Goal: Obtain resource: Obtain resource

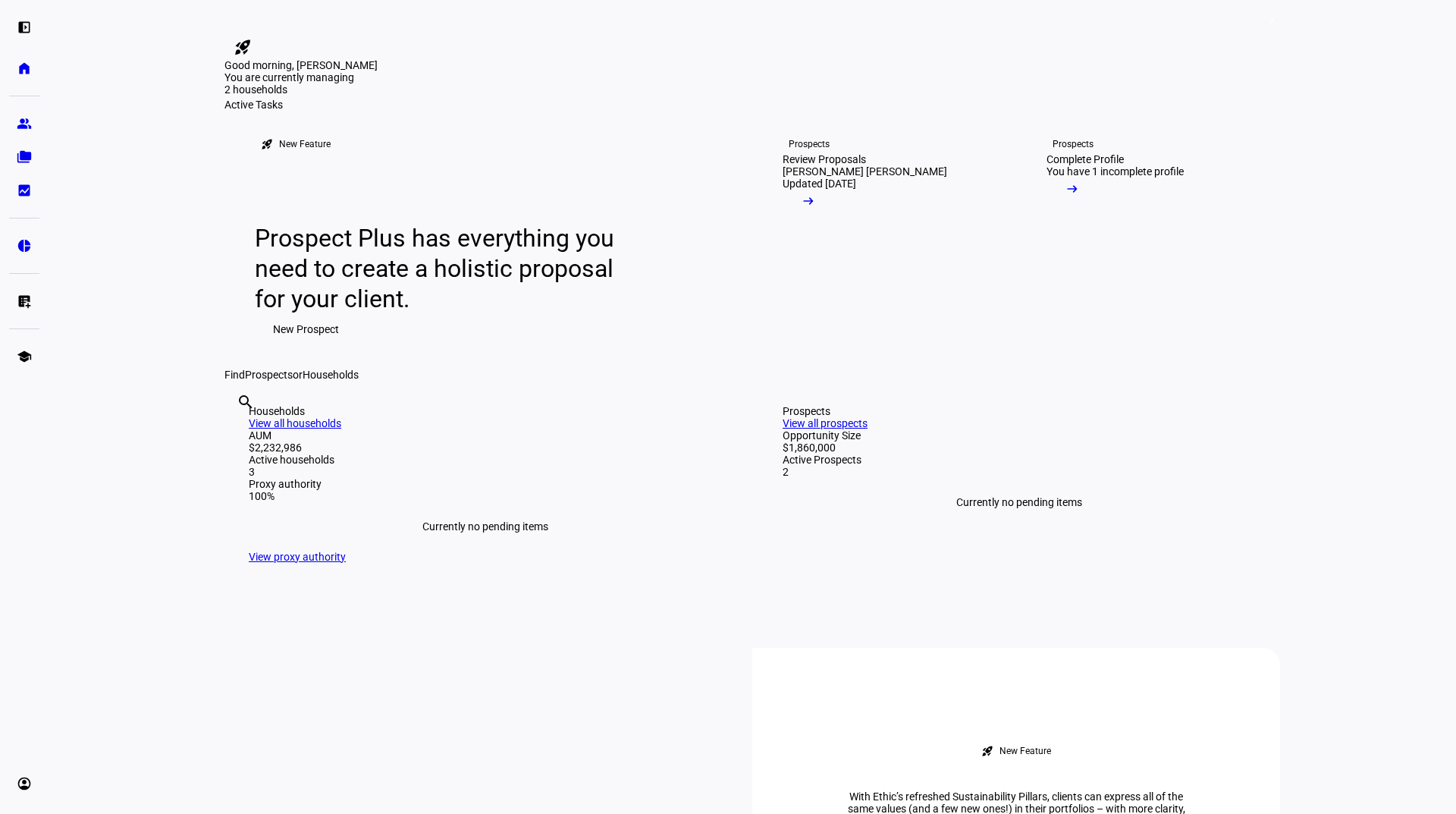
click at [376, 143] on div "2 households" at bounding box center [300, 136] width 151 height 15
click at [1269, 21] on span "7" at bounding box center [1272, 21] width 12 height 12
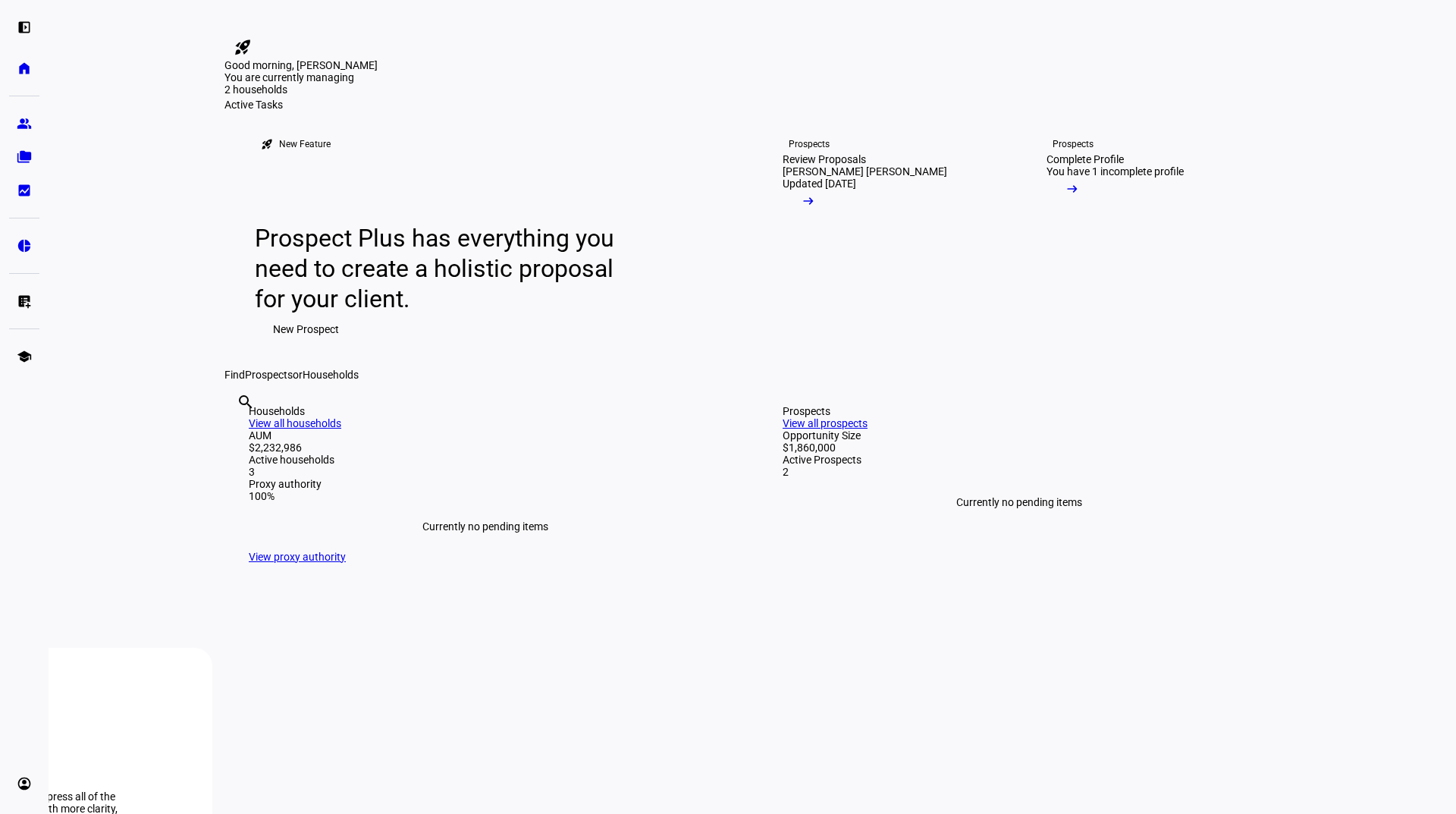
click at [376, 84] on div "$1.6M" at bounding box center [300, 76] width 151 height 15
click at [419, 72] on div "Good morning, [PERSON_NAME]" at bounding box center [752, 65] width 1056 height 12
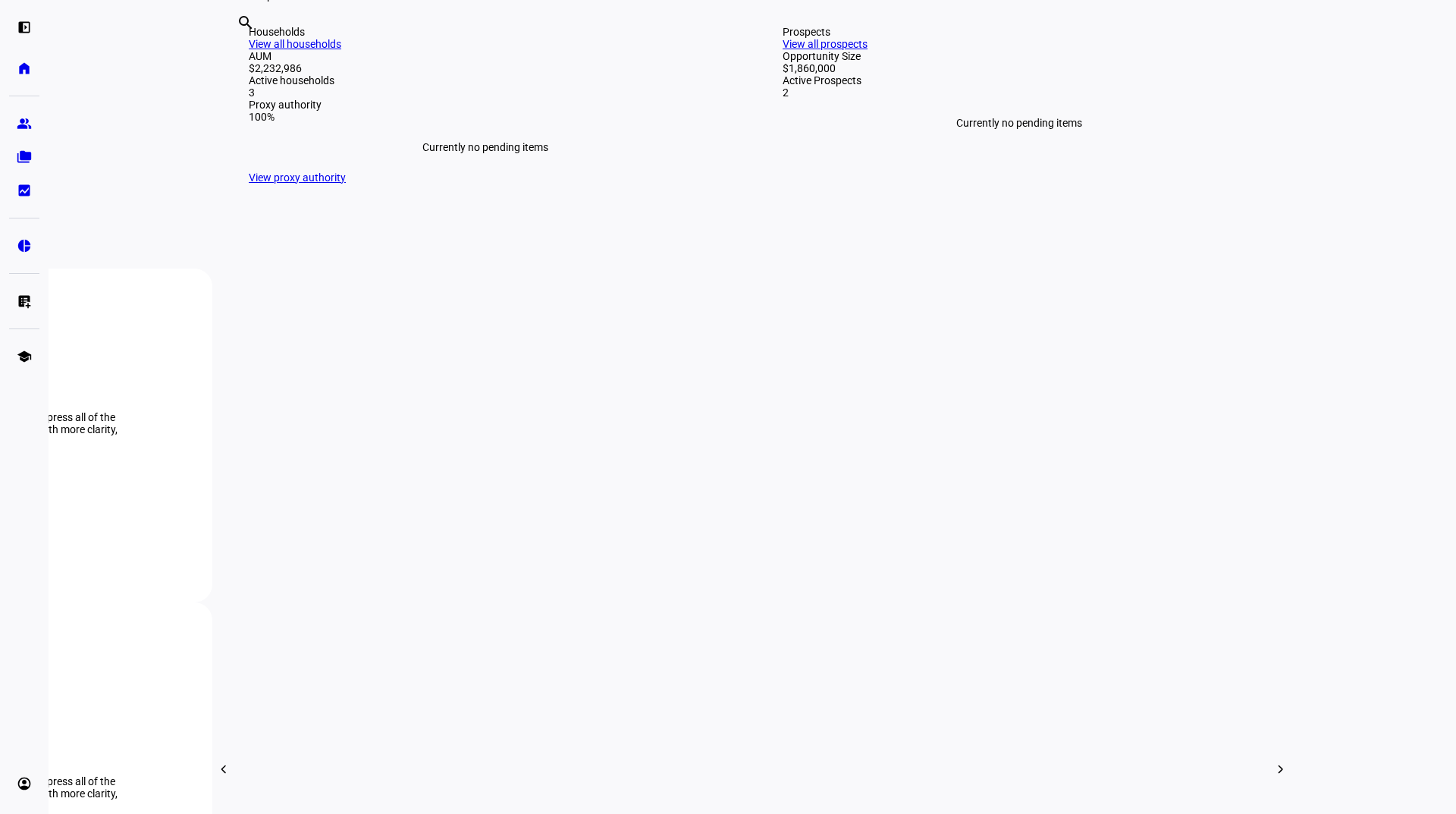
click at [279, 38] on div "Households" at bounding box center [486, 32] width 473 height 12
click at [341, 50] on link "View all households" at bounding box center [295, 44] width 93 height 12
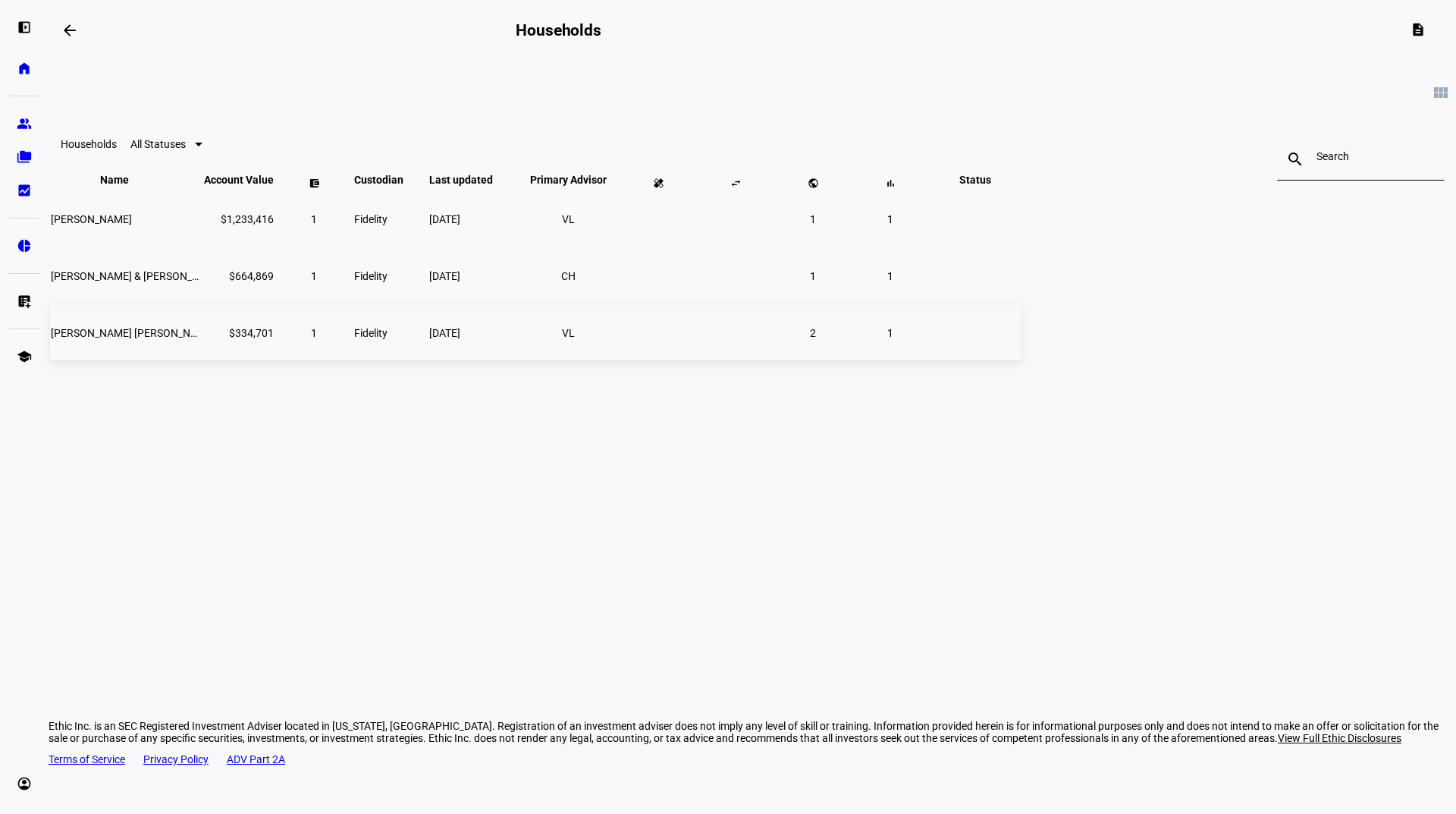
click at [215, 339] on span "[PERSON_NAME] [PERSON_NAME]" at bounding box center [133, 333] width 164 height 12
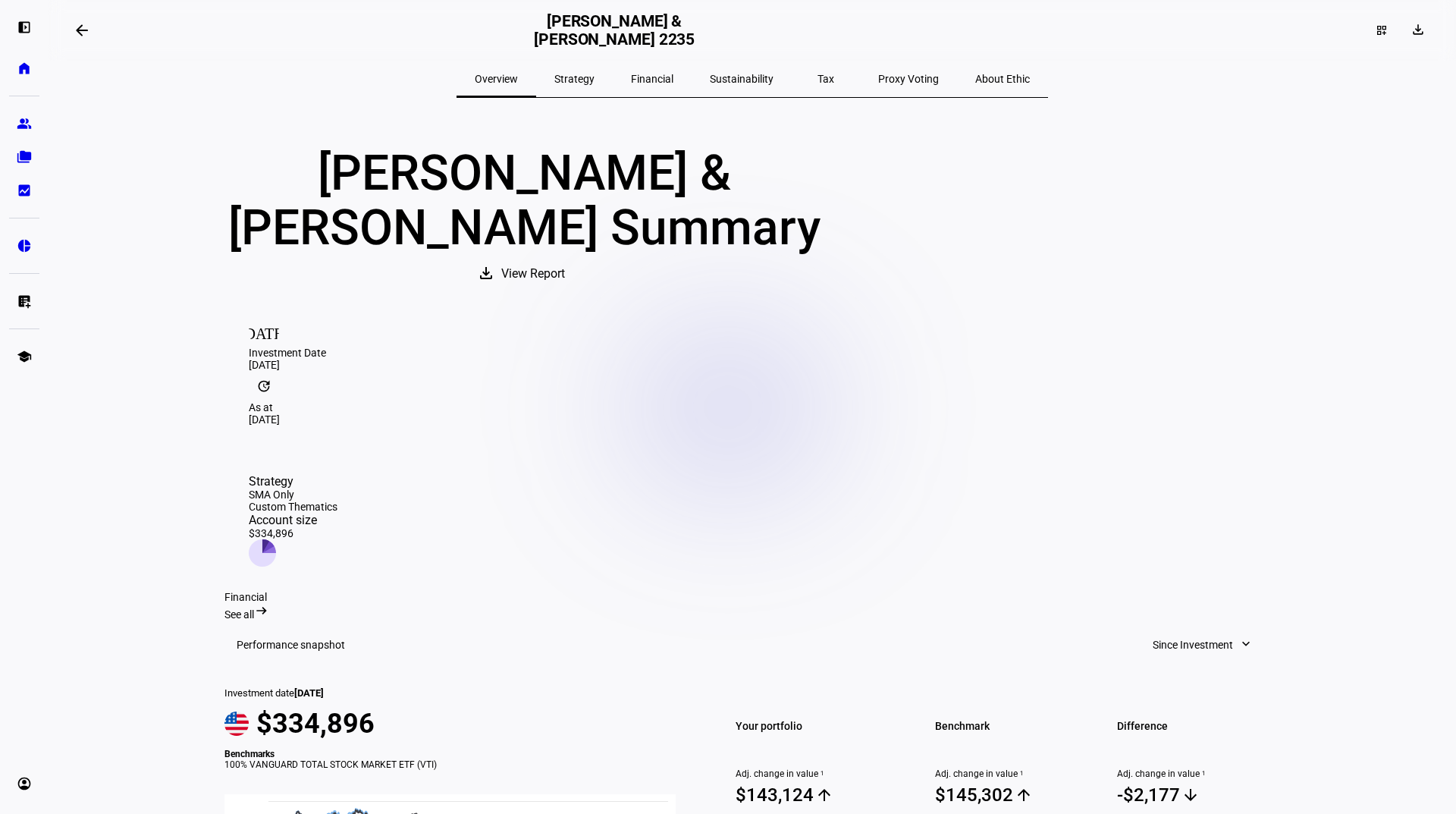
scroll to position [76, 0]
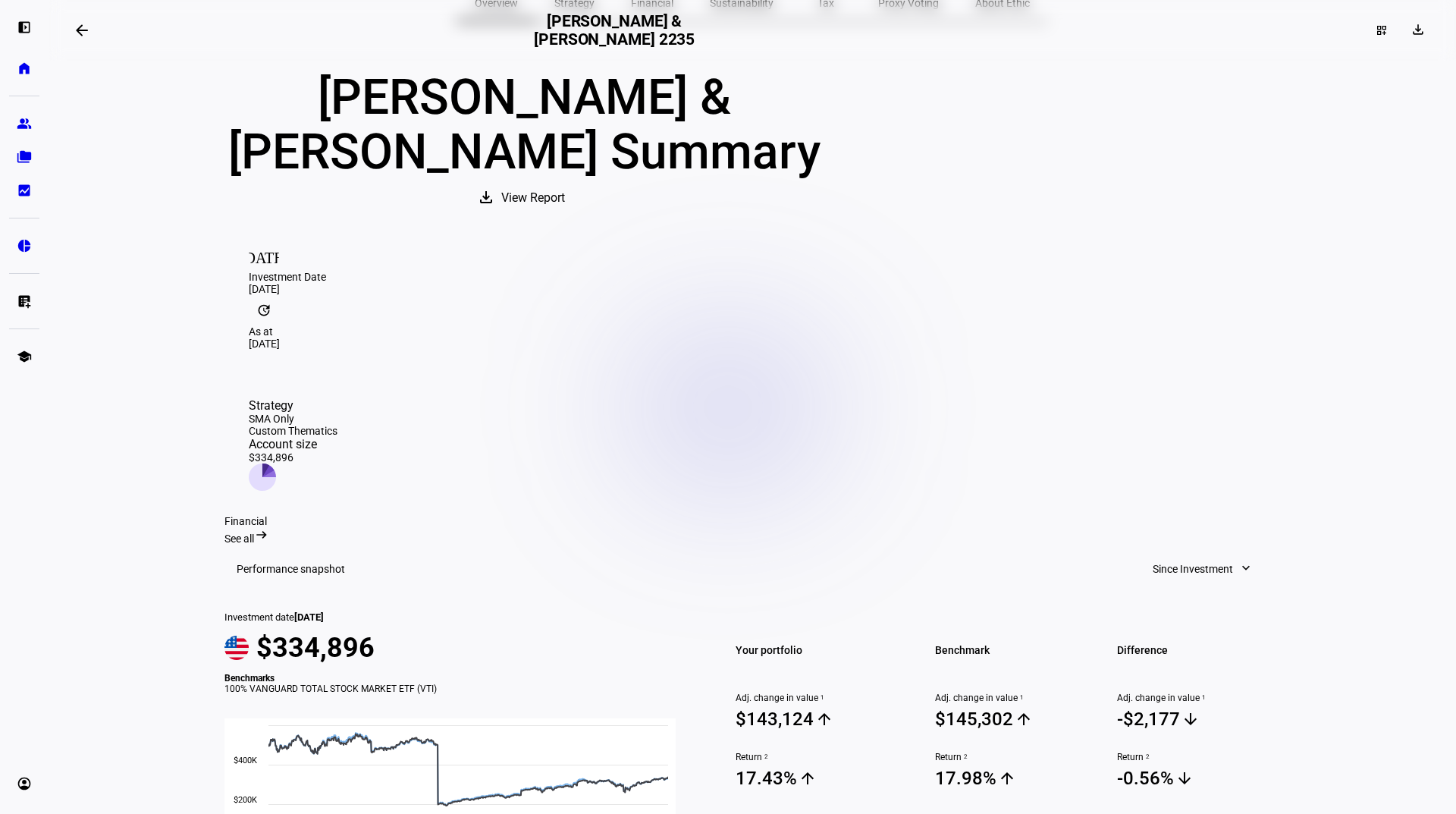
click at [565, 216] on span "View Report" at bounding box center [533, 198] width 64 height 37
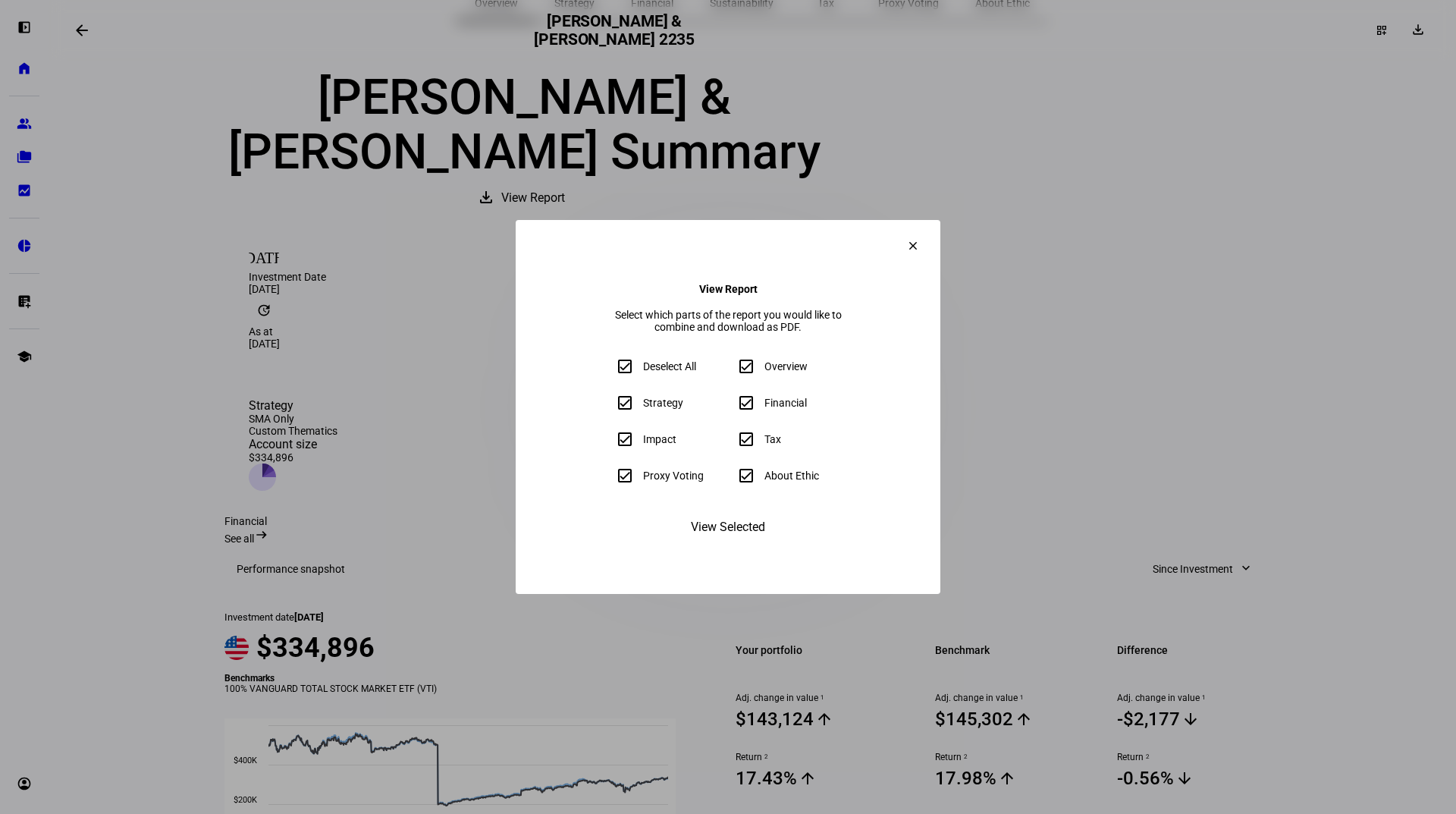
click at [919, 239] on mat-icon "clear" at bounding box center [913, 246] width 14 height 14
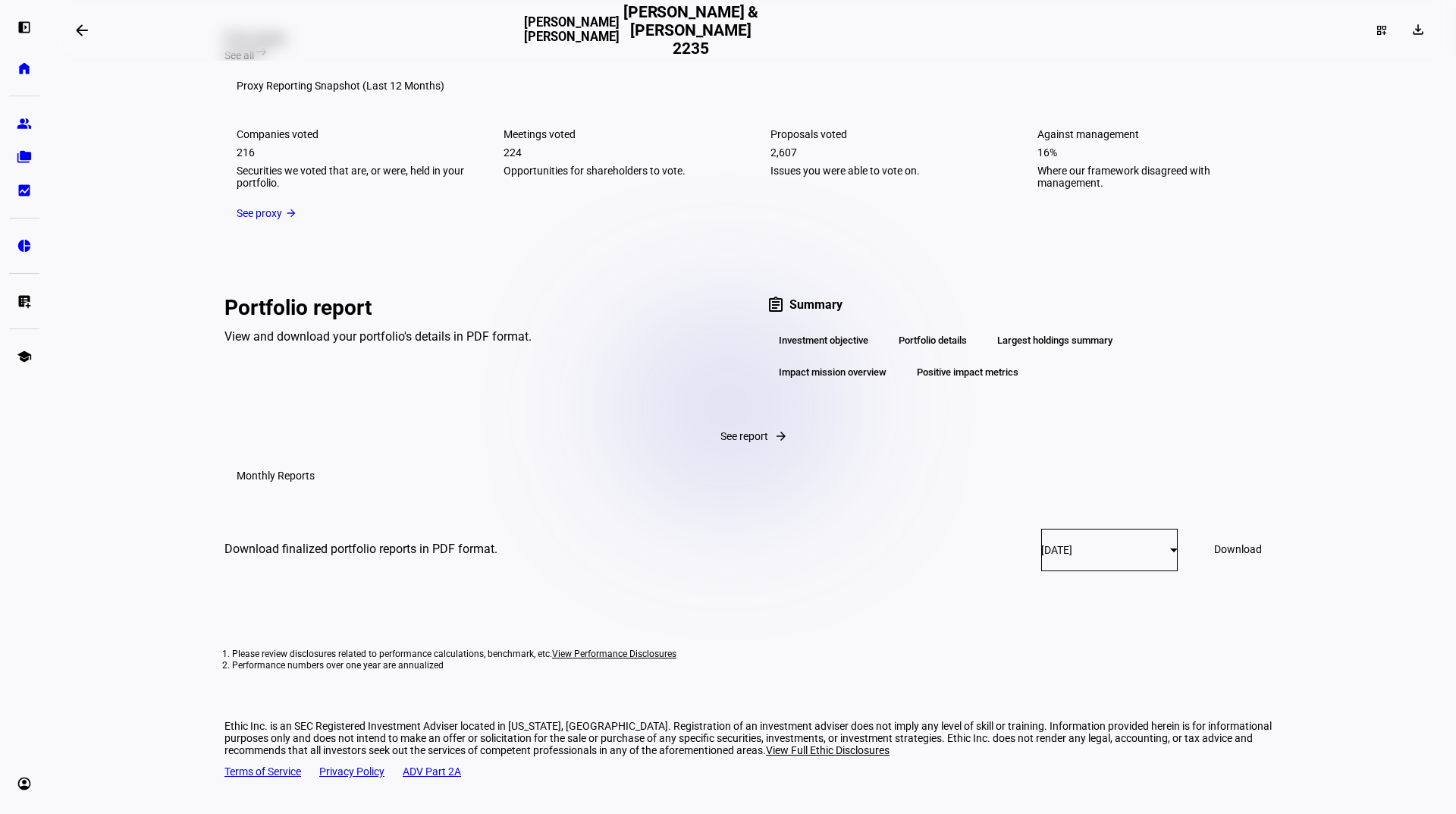
scroll to position [2688, 0]
click at [774, 429] on mat-icon "arrow_forward" at bounding box center [781, 436] width 14 height 14
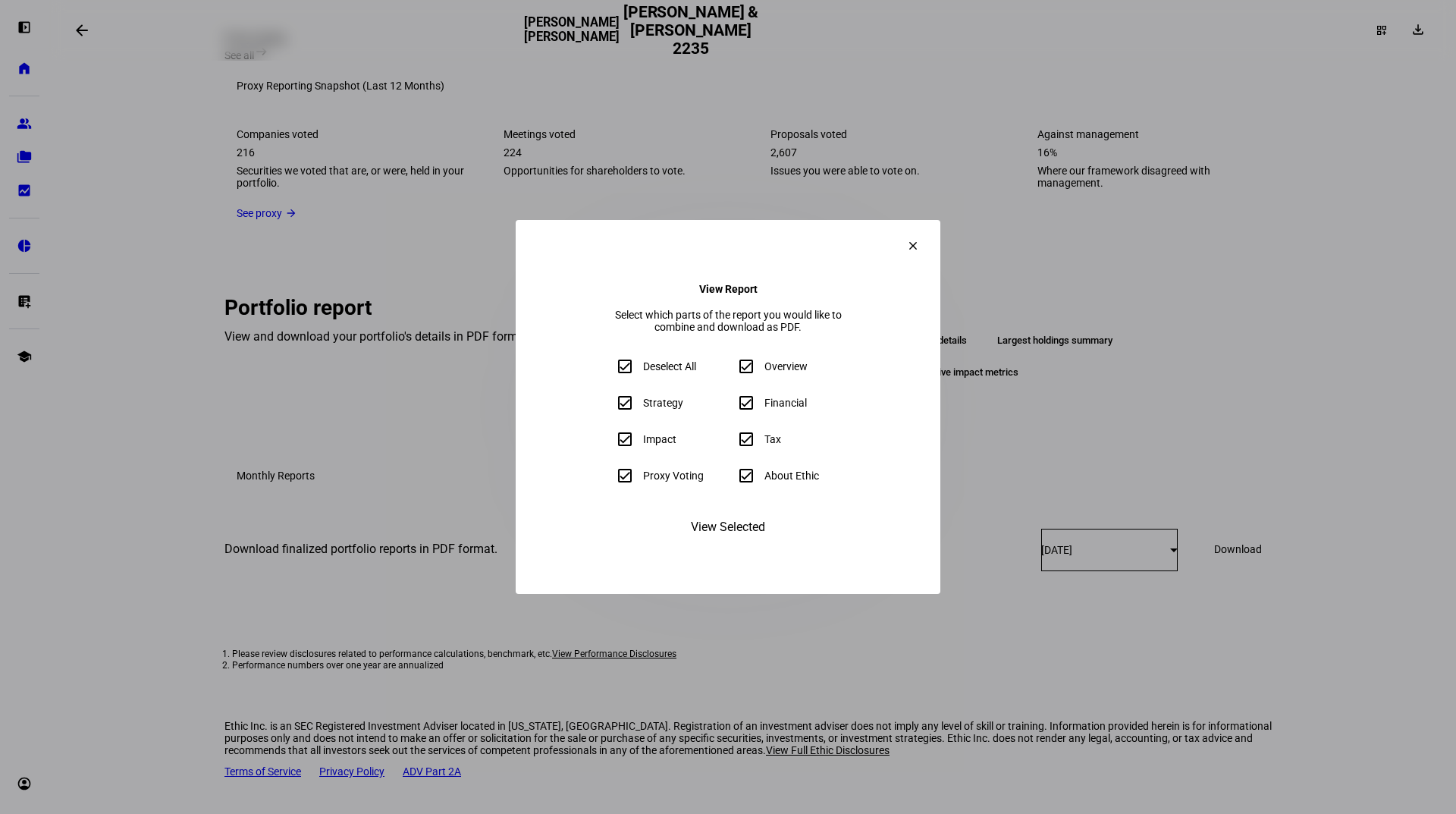
click at [919, 239] on mat-icon "clear" at bounding box center [913, 246] width 14 height 14
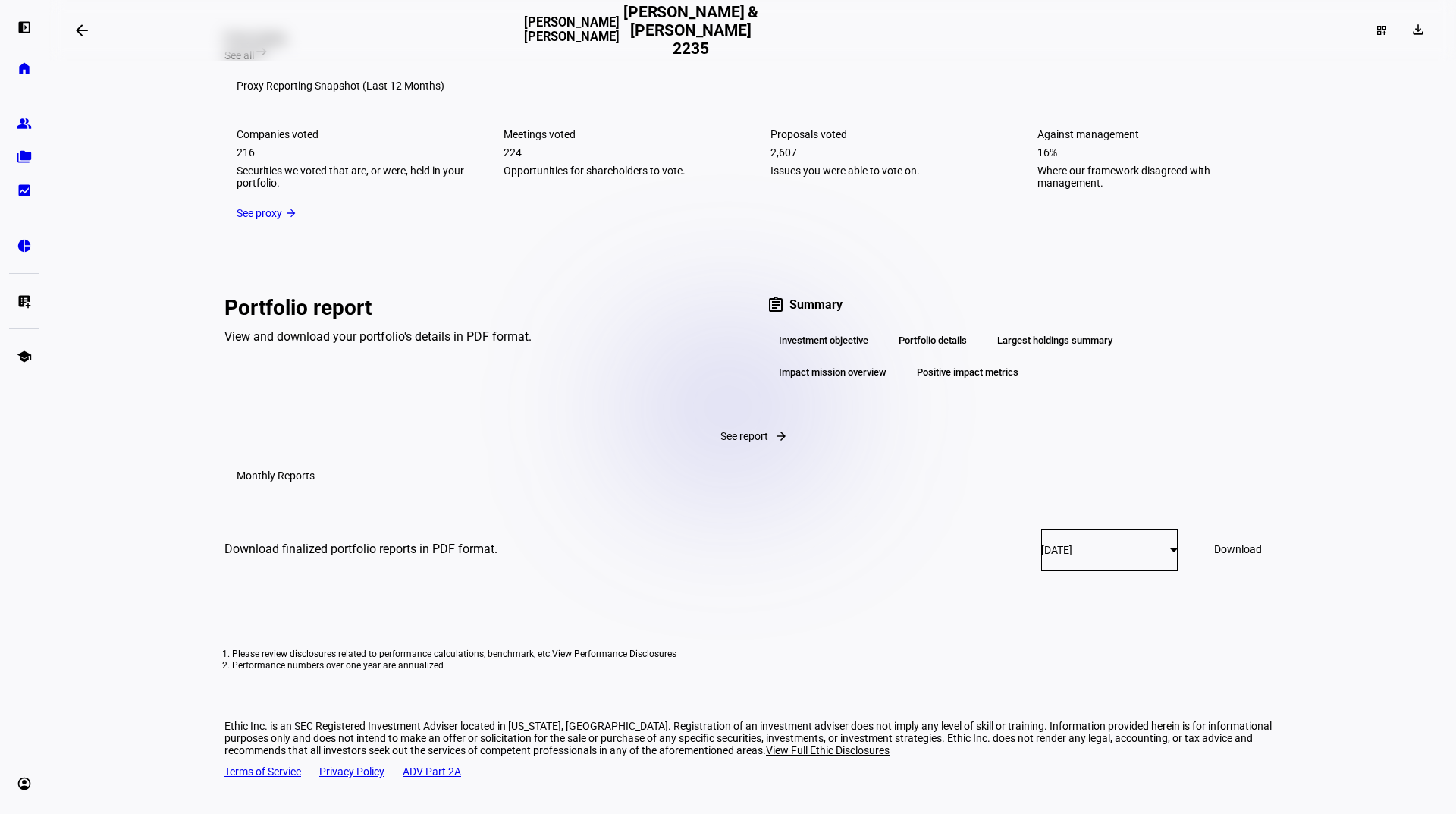
click at [1214, 555] on span "Download" at bounding box center [1238, 549] width 48 height 12
